Goal: Use online tool/utility: Use online tool/utility

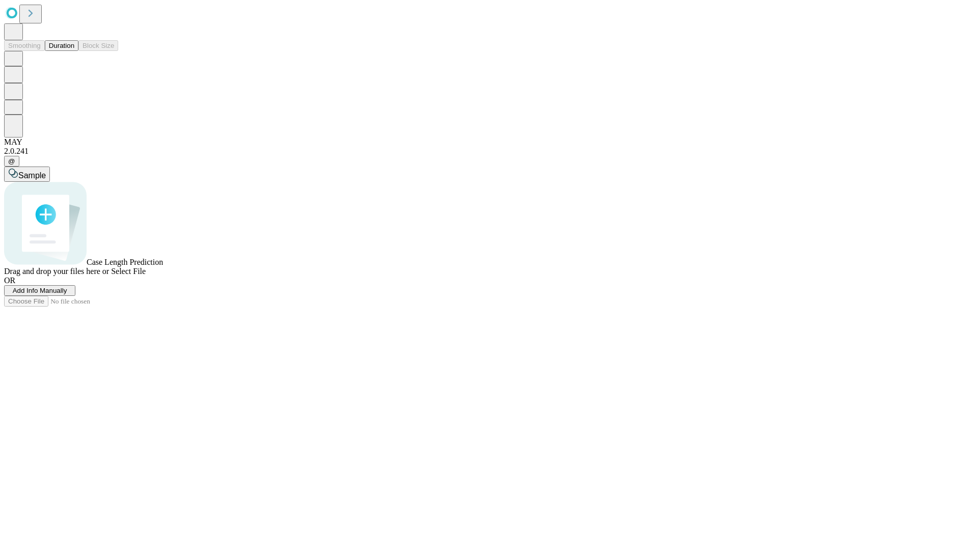
click at [74, 51] on button "Duration" at bounding box center [62, 45] width 34 height 11
click at [146, 276] on span "Select File" at bounding box center [128, 271] width 35 height 9
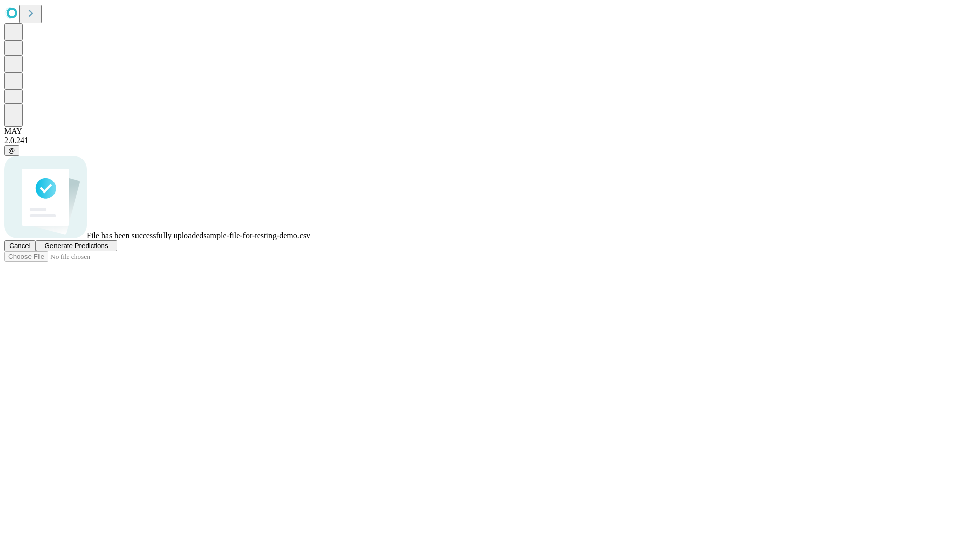
click at [108, 250] on span "Generate Predictions" at bounding box center [76, 246] width 64 height 8
